Goal: Check status: Check status

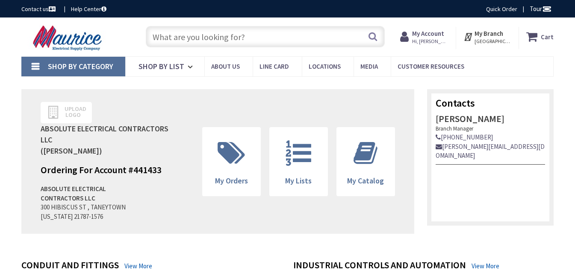
type input "[GEOGRAPHIC_DATA], [GEOGRAPHIC_DATA]"
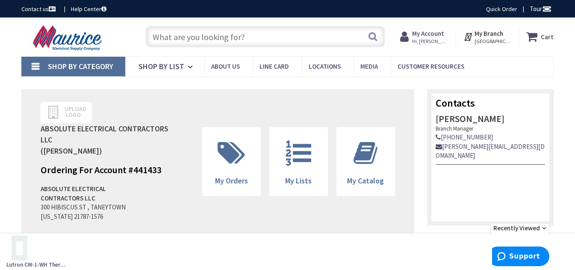
click at [179, 33] on input "text" at bounding box center [265, 36] width 239 height 21
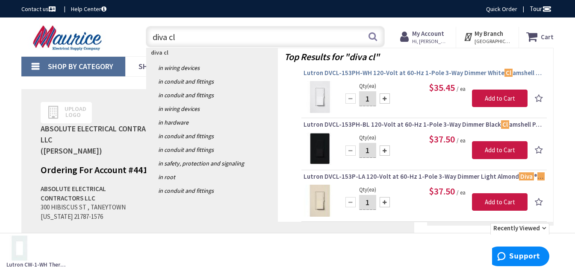
type input "diva cl"
click at [380, 72] on span "Lutron DVCL-153PH-WH 120-Volt at 60-Hz 1-Pole 3-Way Dimmer White Cl amshell Pac…" at bounding box center [423, 73] width 241 height 9
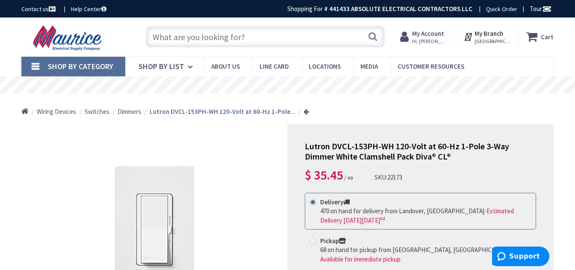
click at [425, 36] on strong "My Account" at bounding box center [428, 33] width 32 height 8
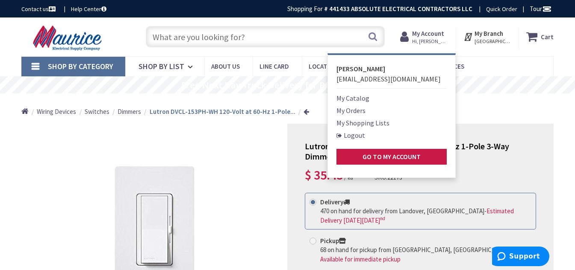
click at [355, 113] on link "My Orders" at bounding box center [350, 111] width 29 height 10
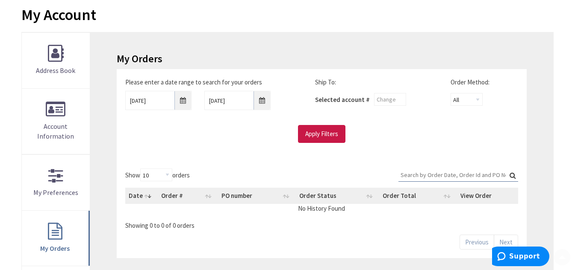
scroll to position [128, 0]
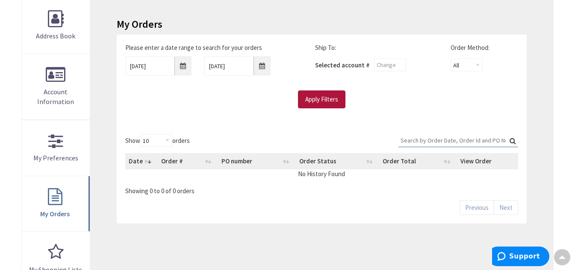
click at [315, 94] on input "Apply Filters" at bounding box center [321, 100] width 47 height 18
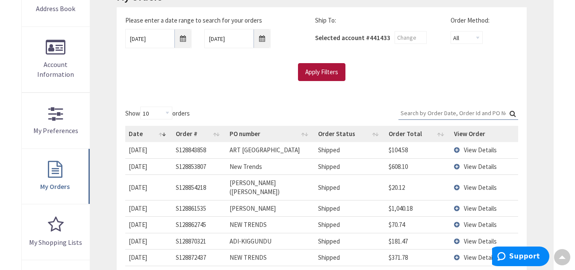
scroll to position [171, 0]
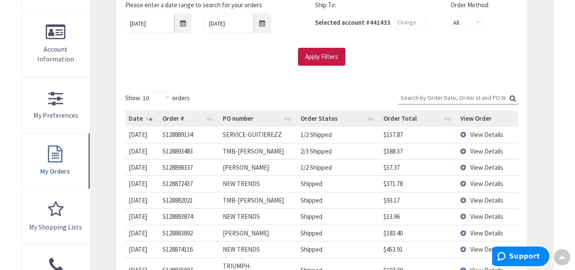
click at [463, 134] on td "View Details" at bounding box center [487, 135] width 61 height 16
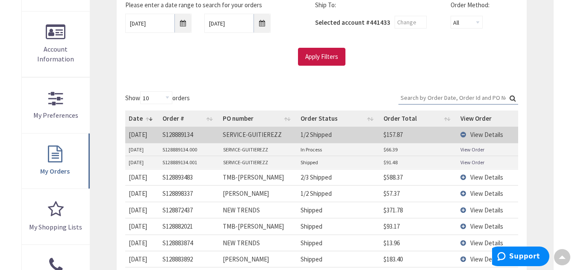
click at [477, 149] on link "View Order" at bounding box center [472, 149] width 24 height 7
click at [463, 133] on td "View Details" at bounding box center [487, 135] width 61 height 16
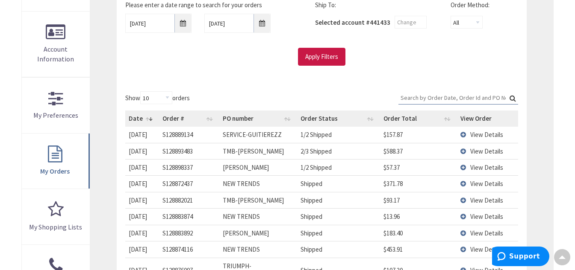
scroll to position [214, 0]
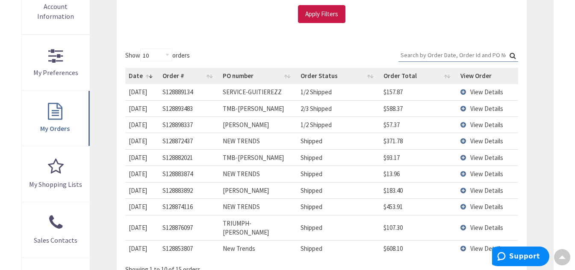
click at [461, 240] on td "View Details" at bounding box center [487, 248] width 61 height 16
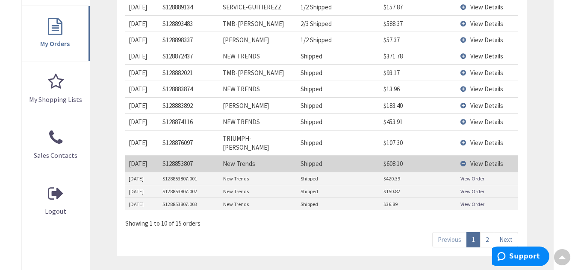
scroll to position [299, 0]
click at [460, 155] on td "View Details" at bounding box center [487, 163] width 61 height 16
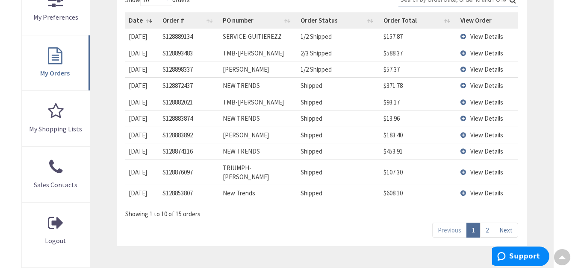
scroll to position [256, 0]
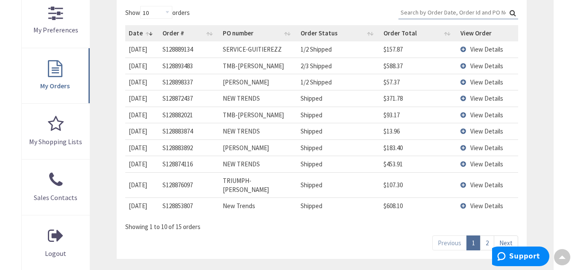
click at [464, 146] on td "View Details" at bounding box center [487, 148] width 61 height 16
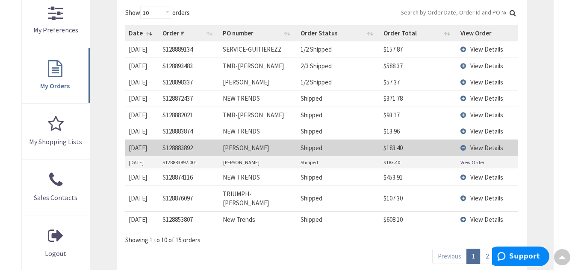
click at [478, 179] on span "View Details" at bounding box center [486, 177] width 33 height 8
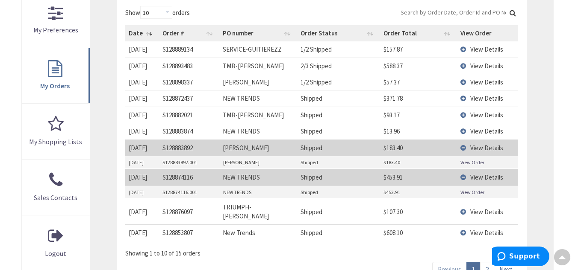
click at [472, 192] on link "View Order" at bounding box center [472, 192] width 24 height 7
click at [460, 177] on td "View Details" at bounding box center [487, 177] width 61 height 16
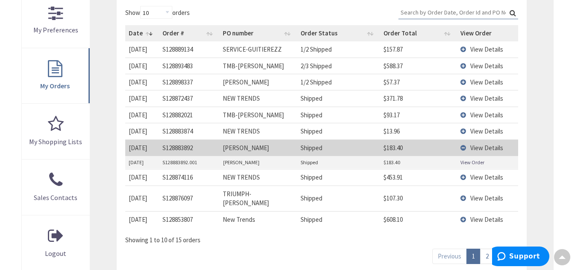
click at [470, 161] on link "View Order" at bounding box center [472, 162] width 24 height 7
click at [457, 148] on td "View Details" at bounding box center [487, 148] width 61 height 16
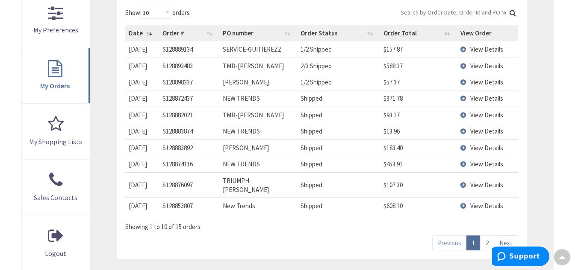
click at [488, 236] on link "2" at bounding box center [487, 243] width 14 height 15
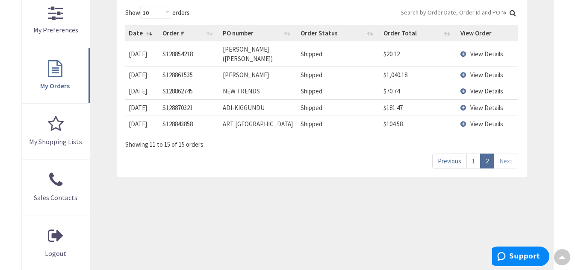
click at [462, 67] on td "View Details" at bounding box center [487, 75] width 61 height 16
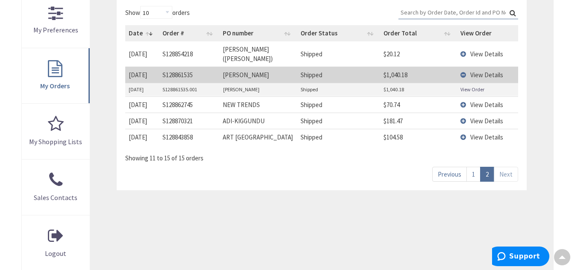
click at [472, 86] on link "View Order" at bounding box center [472, 89] width 24 height 7
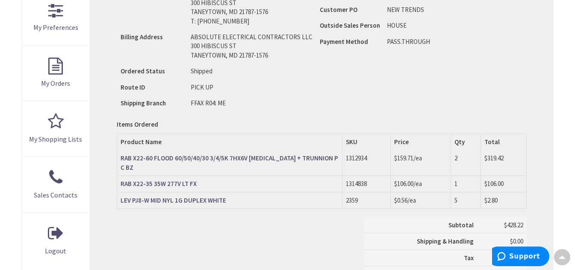
scroll to position [170, 0]
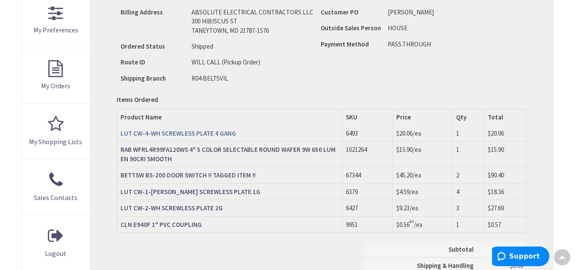
scroll to position [299, 0]
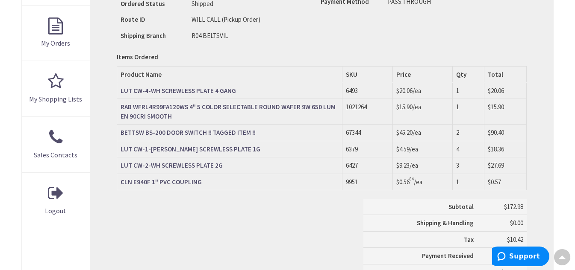
drag, startPoint x: 468, startPoint y: 167, endPoint x: 463, endPoint y: 166, distance: 4.3
click at [463, 166] on td "3" at bounding box center [468, 166] width 32 height 16
click at [297, 163] on td "LUT CW-2-WH SCREWLESS PLATE 2G" at bounding box center [229, 166] width 225 height 16
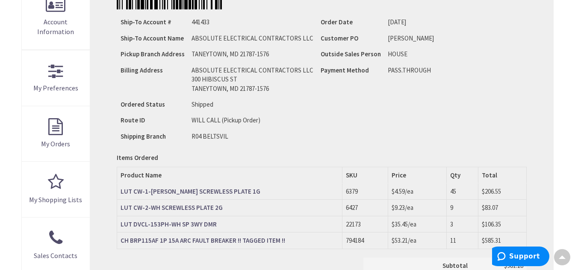
scroll to position [214, 0]
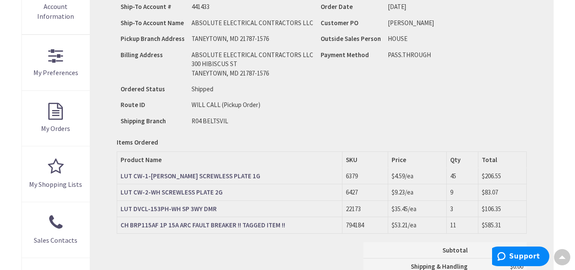
drag, startPoint x: 422, startPoint y: 209, endPoint x: 395, endPoint y: 209, distance: 27.3
click at [395, 209] on td "$35.45 /ea" at bounding box center [417, 209] width 58 height 16
